Goal: Task Accomplishment & Management: Manage account settings

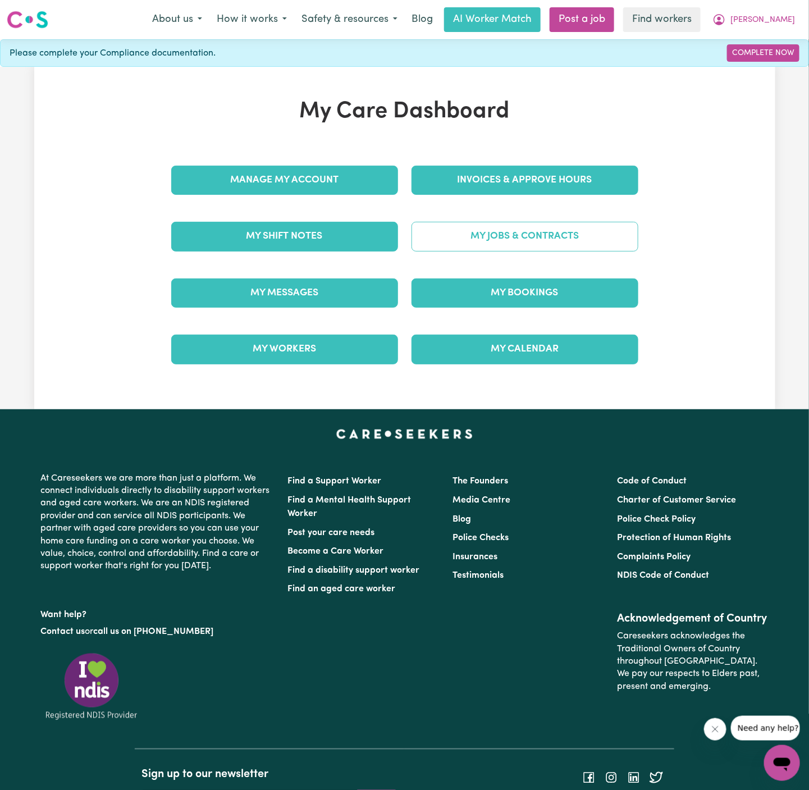
click at [559, 233] on link "My Jobs & Contracts" at bounding box center [524, 236] width 227 height 29
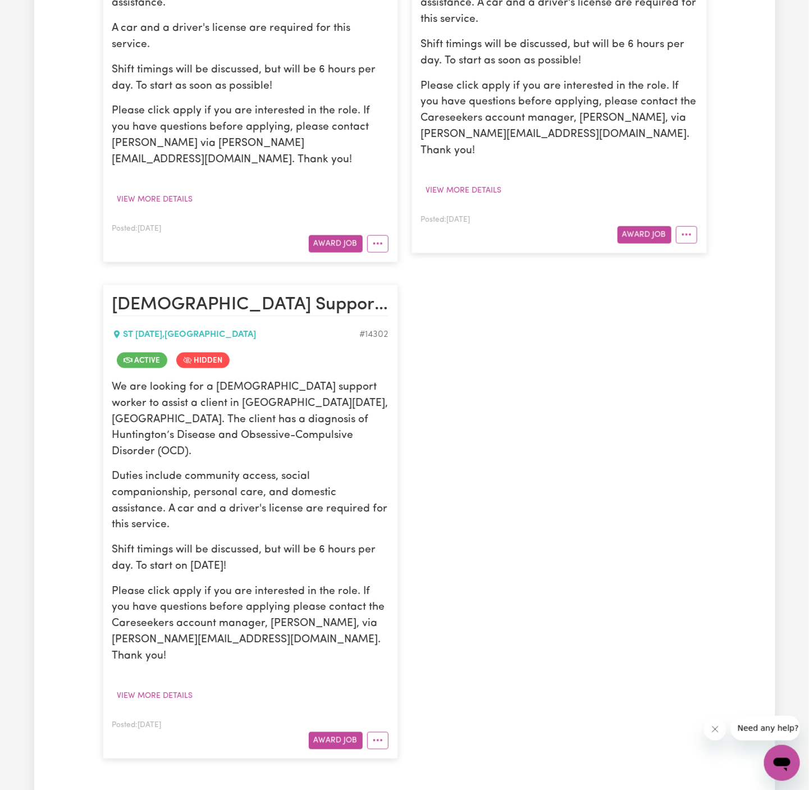
scroll to position [526, 0]
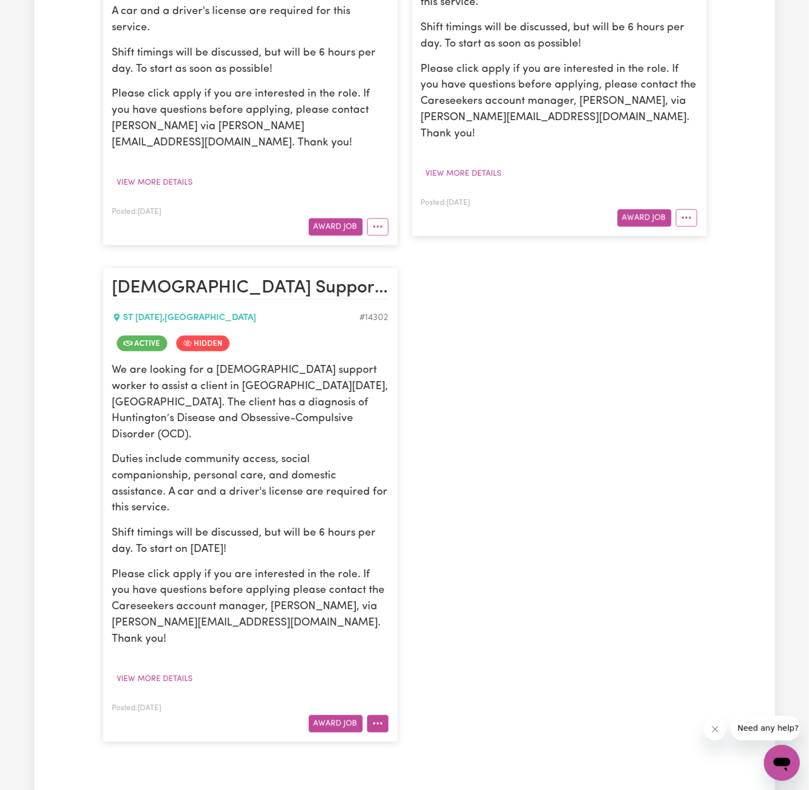
click at [374, 723] on circle "More options" at bounding box center [374, 724] width 2 height 2
click at [431, 738] on link "View/Edit Contract" at bounding box center [422, 749] width 109 height 22
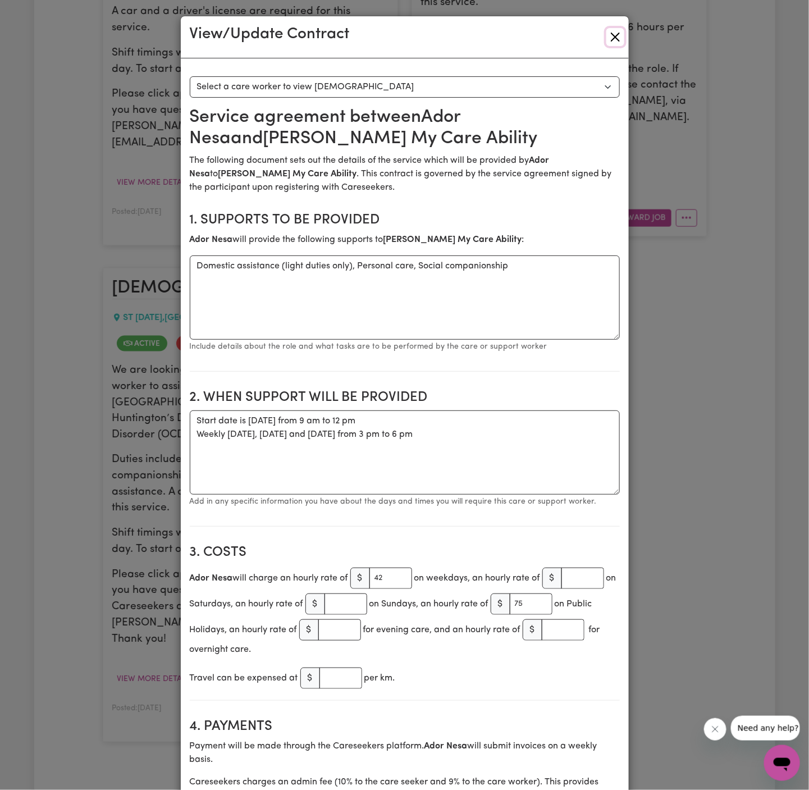
click at [619, 41] on button "Close" at bounding box center [615, 37] width 18 height 18
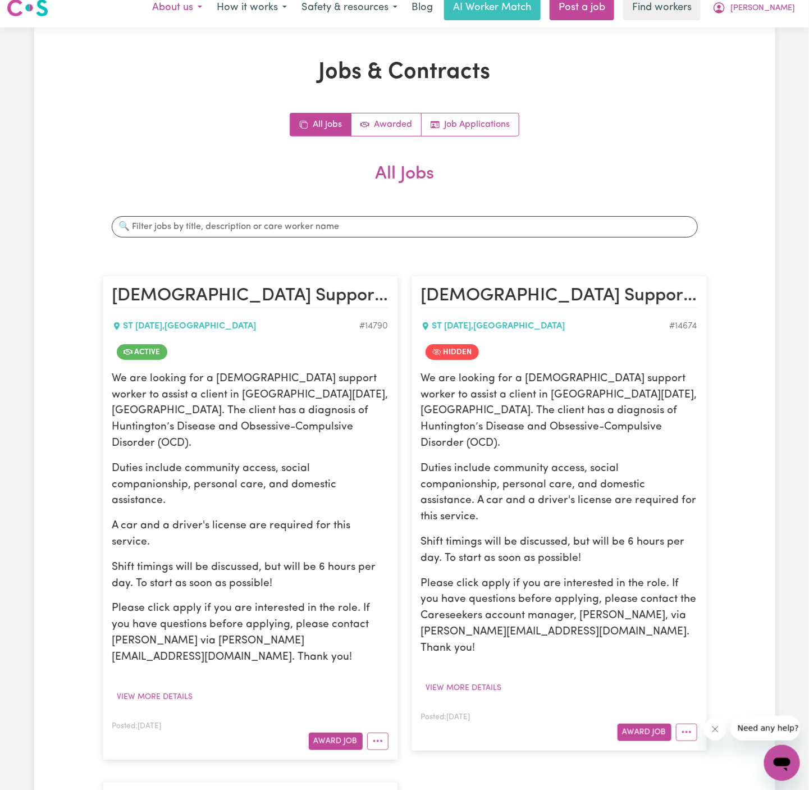
scroll to position [0, 0]
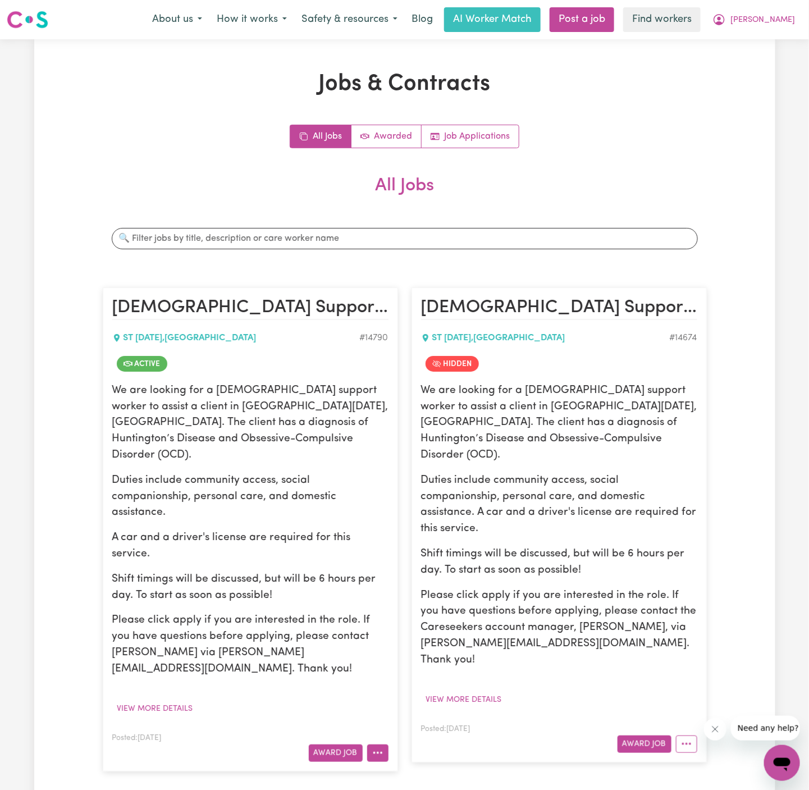
click at [383, 744] on button "More options" at bounding box center [377, 752] width 21 height 17
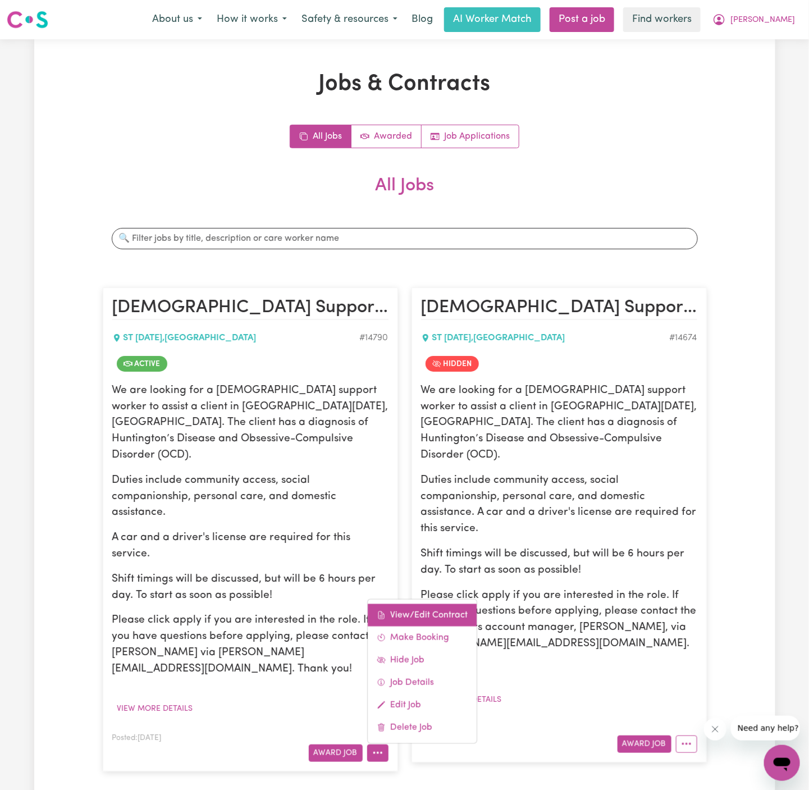
click at [442, 603] on link "View/Edit Contract" at bounding box center [422, 614] width 109 height 22
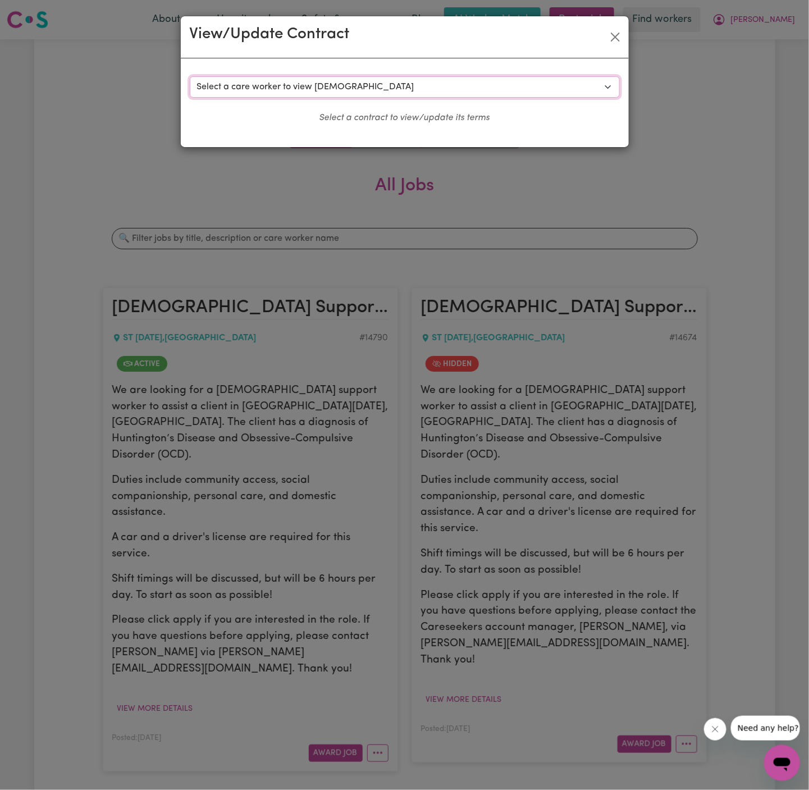
click at [450, 88] on select "Select a care worker to view [DEMOGRAPHIC_DATA] #10484 - Nha-[PERSON_NAME] (con…" at bounding box center [405, 86] width 430 height 21
select select "10097"
click at [190, 76] on select "Select a care worker to view [DEMOGRAPHIC_DATA] #10484 - Nha-[PERSON_NAME] (con…" at bounding box center [405, 86] width 430 height 21
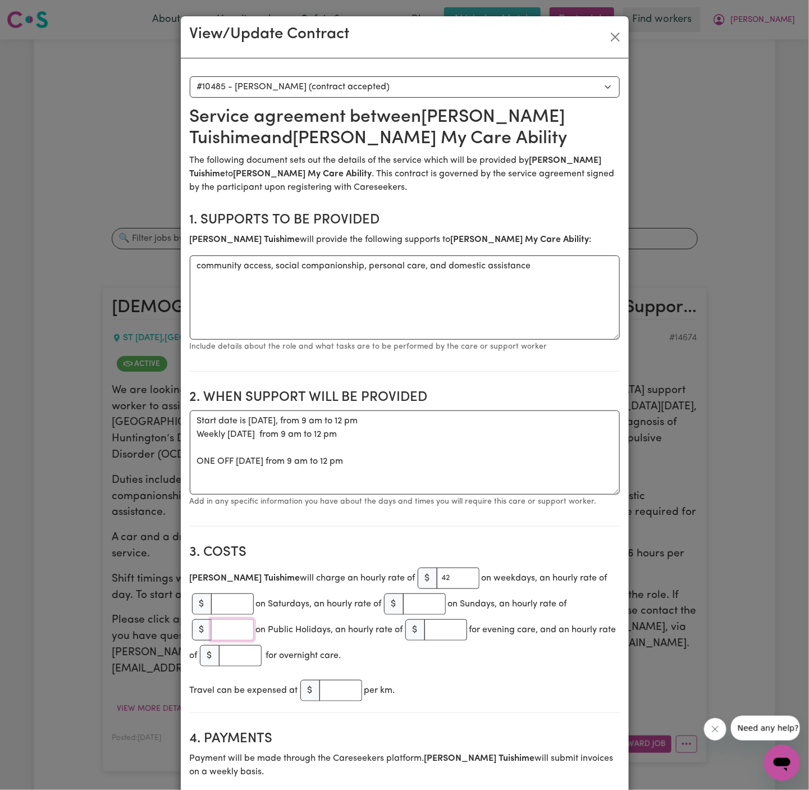
click at [218, 626] on input "number" at bounding box center [232, 629] width 43 height 21
type input "75"
click at [515, 702] on section "3. Costs [PERSON_NAME] will charge an hourly rate of $ 42 on weekdays, an hourl…" at bounding box center [405, 623] width 430 height 177
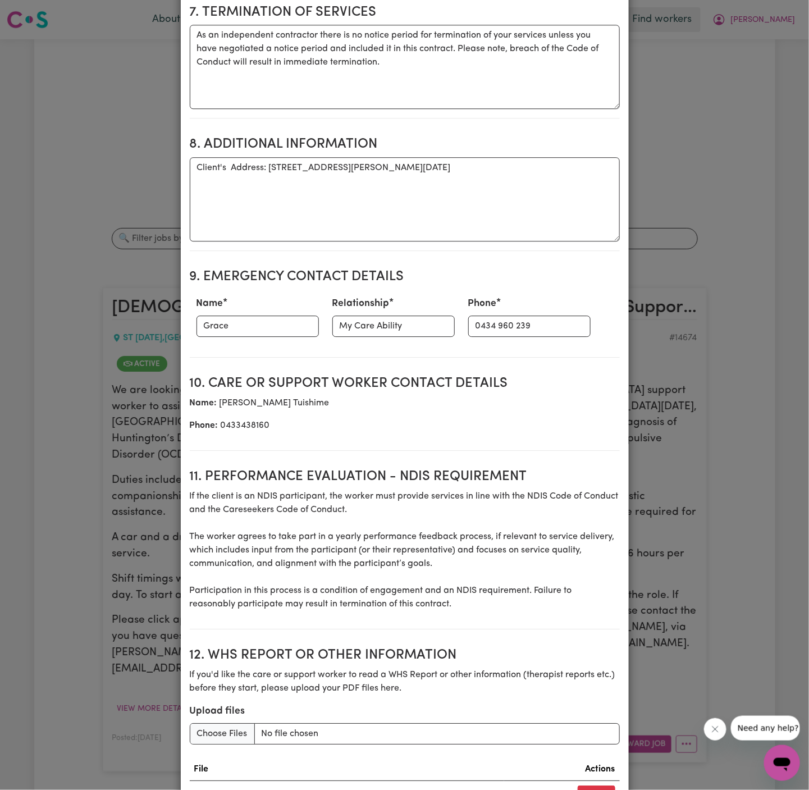
scroll to position [1210, 0]
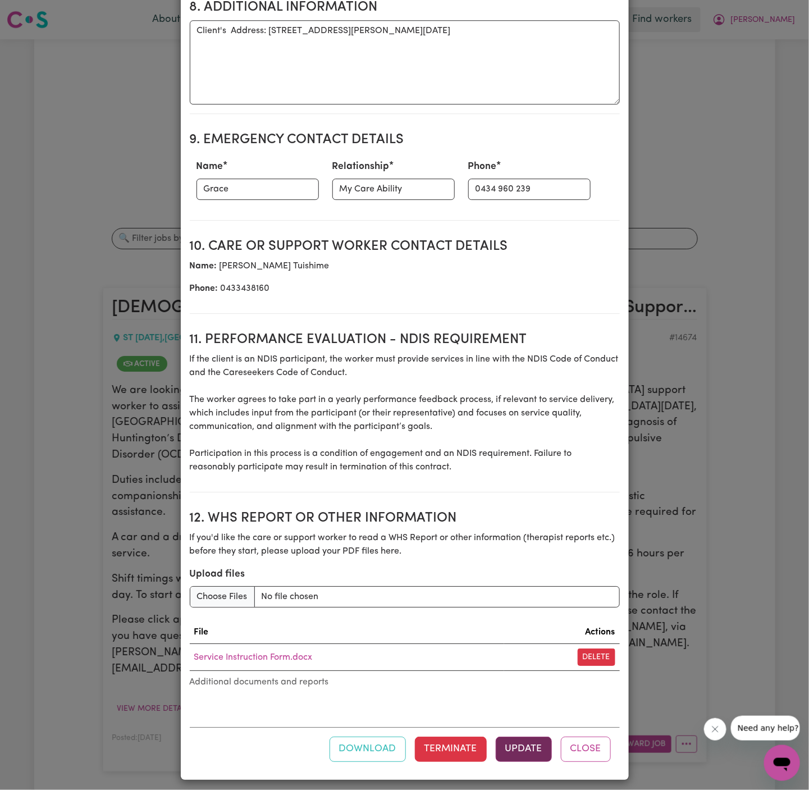
click at [524, 745] on button "Update" at bounding box center [524, 748] width 56 height 25
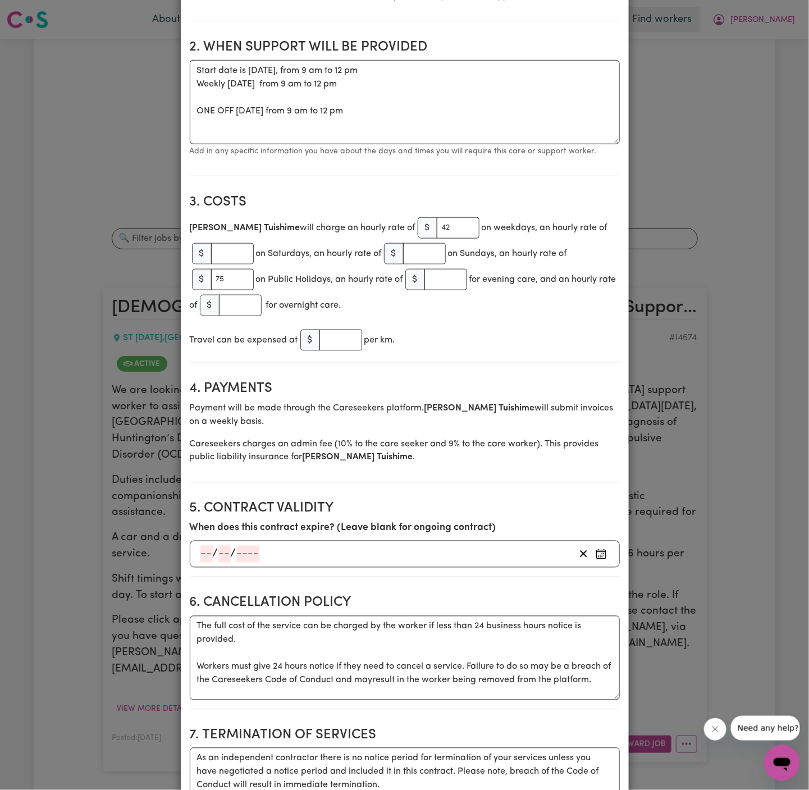
scroll to position [0, 0]
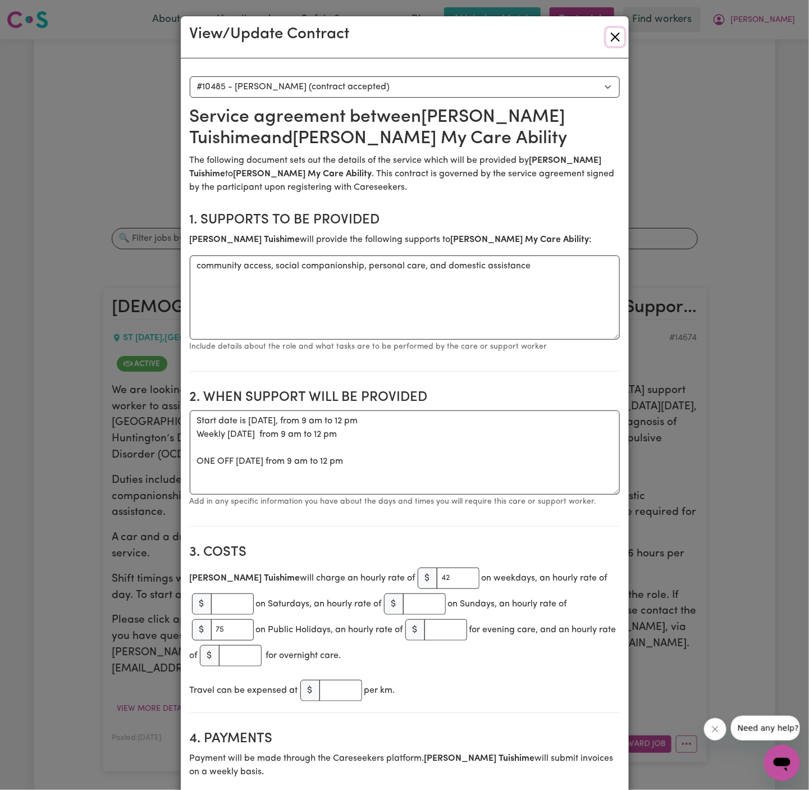
click at [613, 39] on button "Close" at bounding box center [615, 37] width 18 height 18
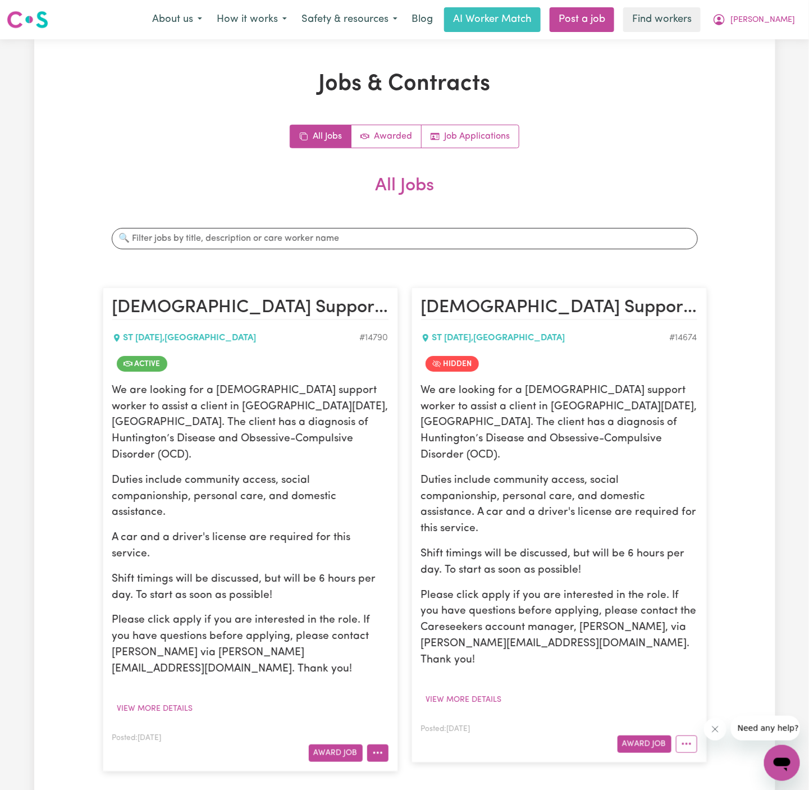
click at [377, 747] on icon "More options" at bounding box center [377, 752] width 11 height 11
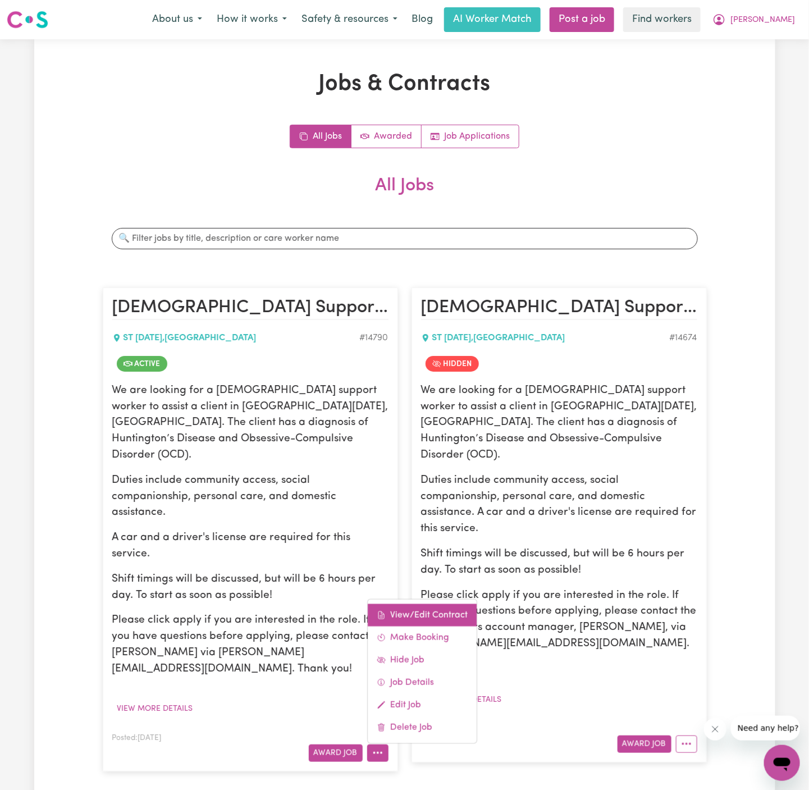
click at [450, 603] on link "View/Edit Contract" at bounding box center [422, 614] width 109 height 22
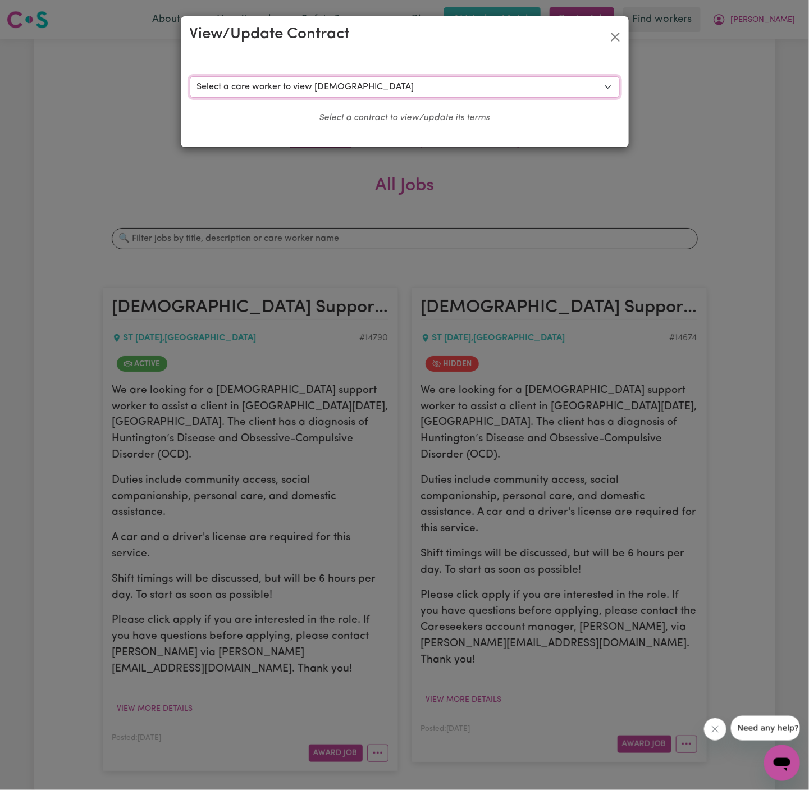
click at [388, 94] on select "Select a care worker to view [DEMOGRAPHIC_DATA] #10484 - Nha-[PERSON_NAME] (con…" at bounding box center [405, 86] width 430 height 21
select select "10097"
click at [190, 76] on select "Select a care worker to view [DEMOGRAPHIC_DATA] #10484 - Nha-[PERSON_NAME] (con…" at bounding box center [405, 86] width 430 height 21
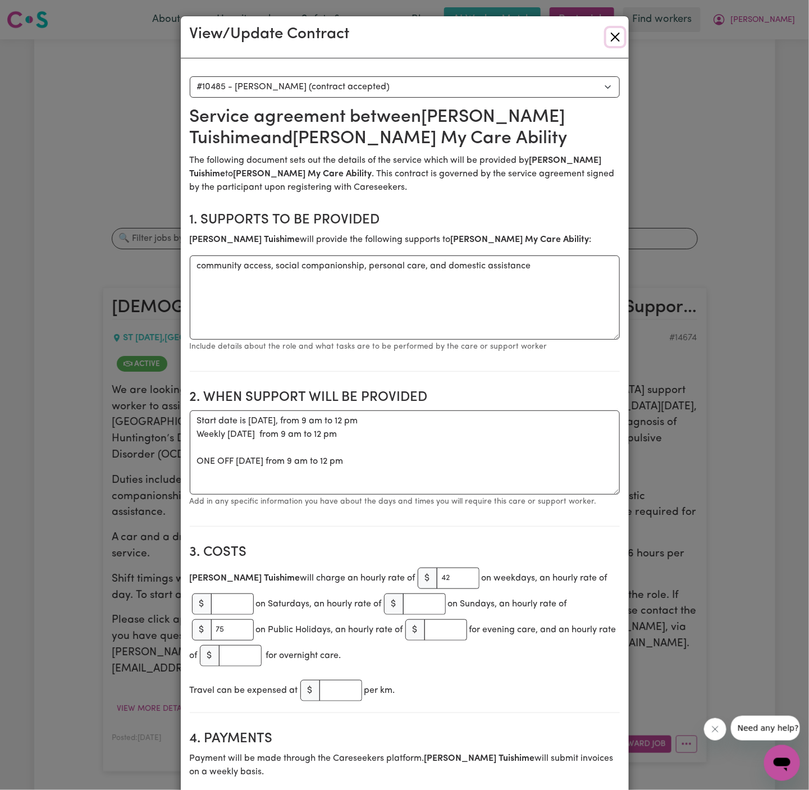
click at [616, 37] on button "Close" at bounding box center [615, 37] width 18 height 18
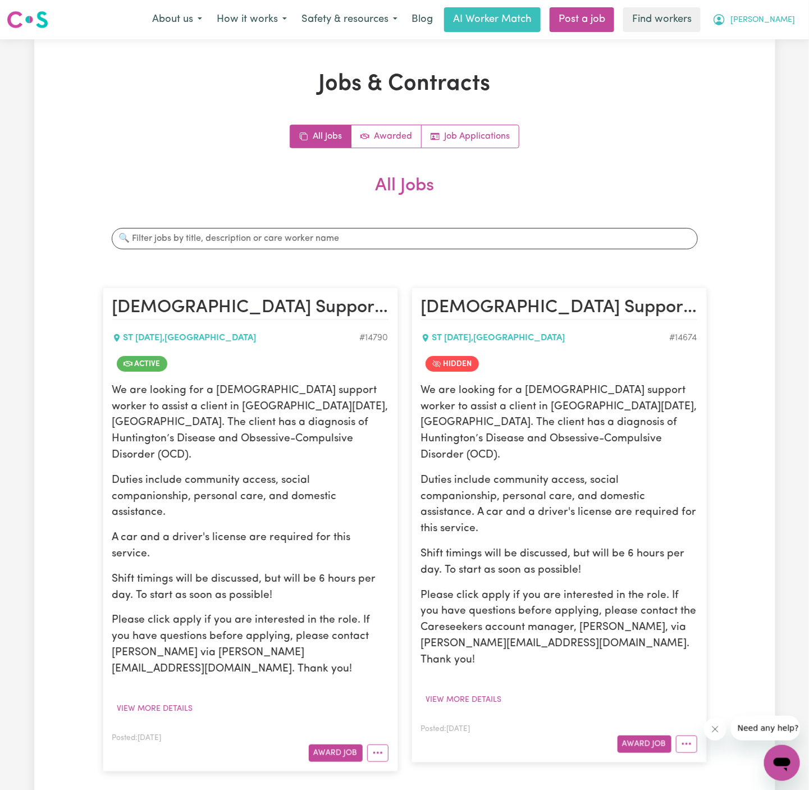
click at [780, 20] on span "[PERSON_NAME]" at bounding box center [762, 20] width 65 height 12
click at [778, 59] on link "Logout" at bounding box center [757, 64] width 89 height 21
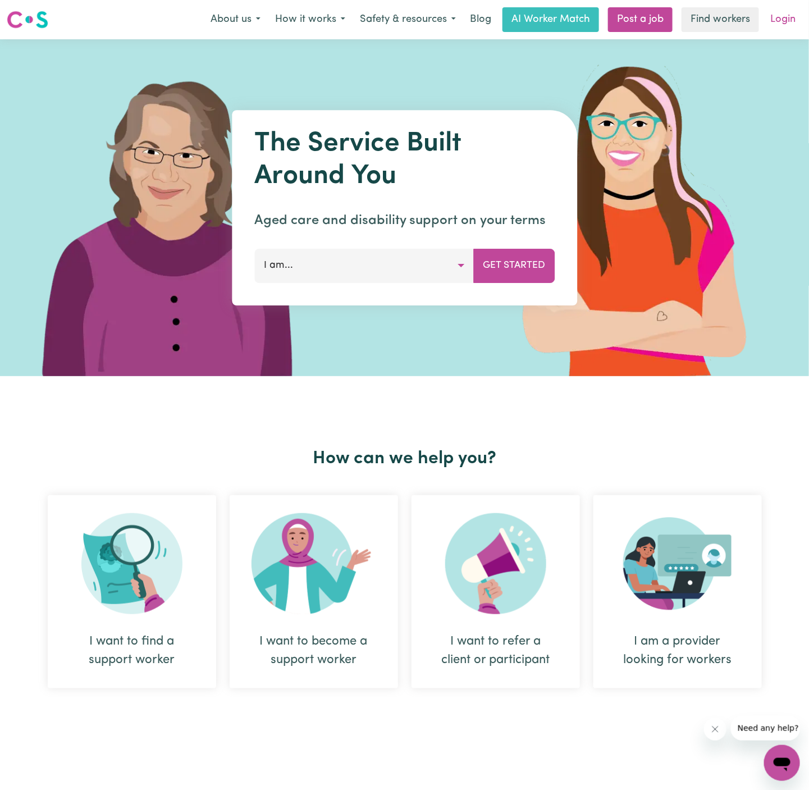
click at [791, 15] on link "Login" at bounding box center [782, 19] width 39 height 25
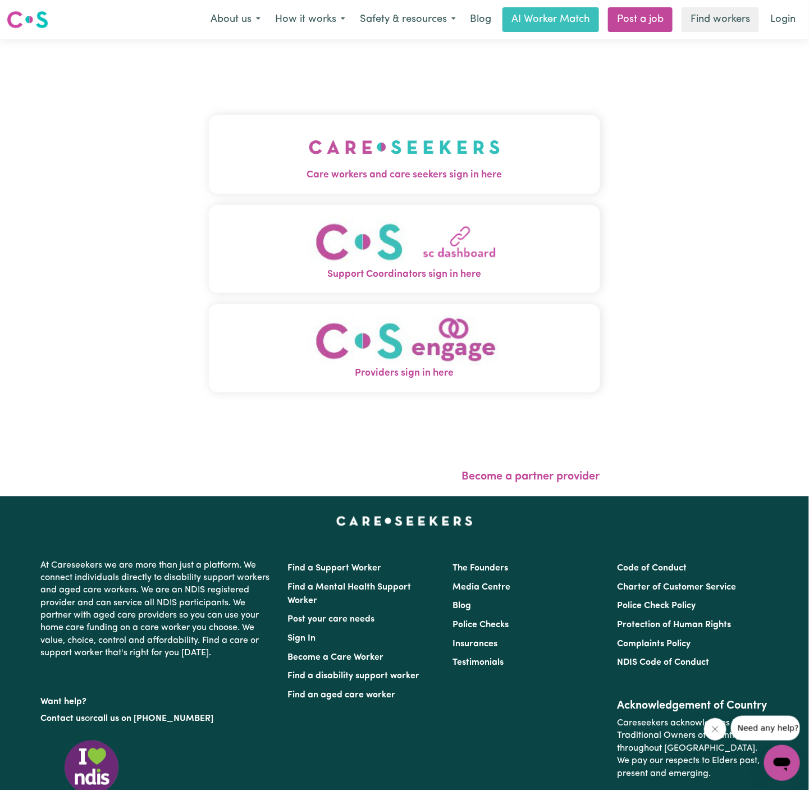
click at [338, 200] on div "Care workers and care seekers sign in here Support Coordinators sign in here Pr…" at bounding box center [404, 259] width 391 height 395
click at [511, 140] on button "Care workers and care seekers sign in here" at bounding box center [404, 154] width 391 height 79
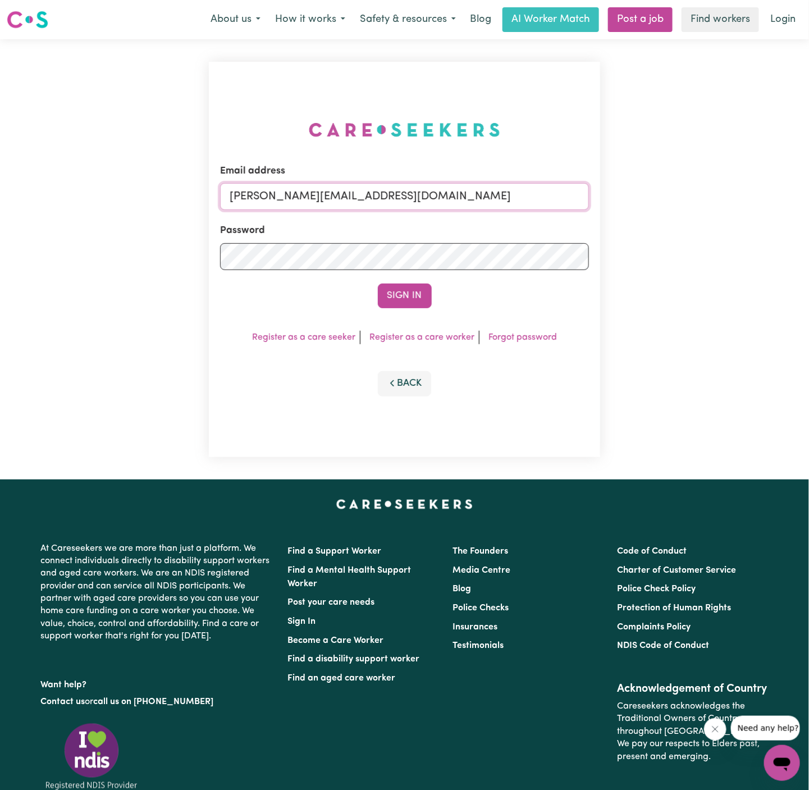
click at [463, 196] on input "[PERSON_NAME][EMAIL_ADDRESS][DOMAIN_NAME]" at bounding box center [404, 196] width 369 height 27
drag, startPoint x: 286, startPoint y: 198, endPoint x: 820, endPoint y: 205, distance: 533.8
click at [808, 205] on html "Menu About us How it works Safety & resources Blog AI Worker Match Post a job F…" at bounding box center [404, 463] width 809 height 926
click at [299, 197] on input "superuser~ava" at bounding box center [404, 196] width 369 height 27
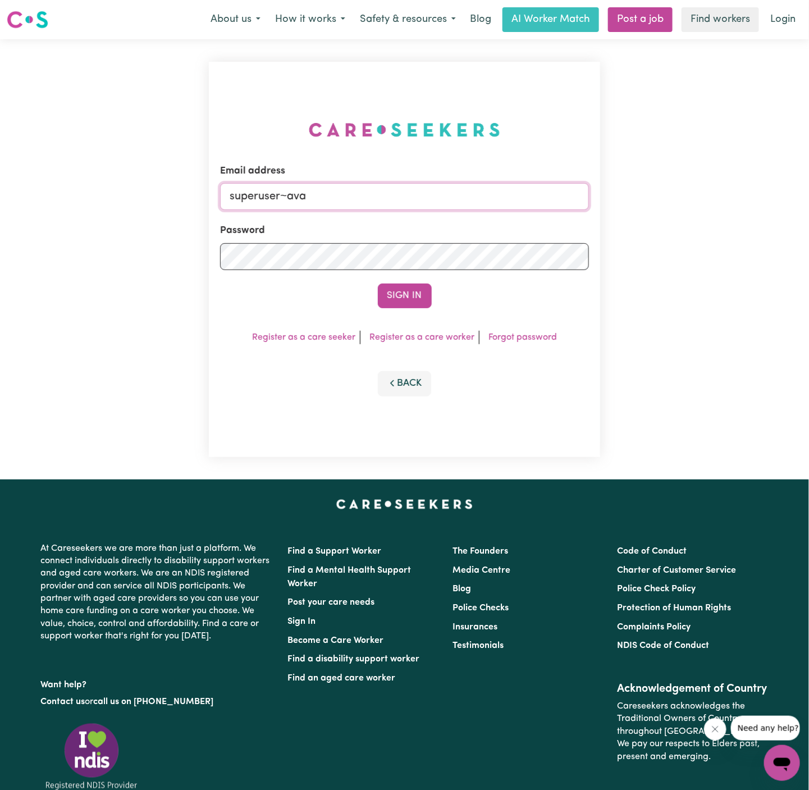
paste input "[EMAIL_ADDRESS][DOMAIN_NAME] |"
type input "[EMAIL_ADDRESS][DOMAIN_NAME]"
click at [378, 283] on button "Sign In" at bounding box center [405, 295] width 54 height 25
